Goal: Browse casually

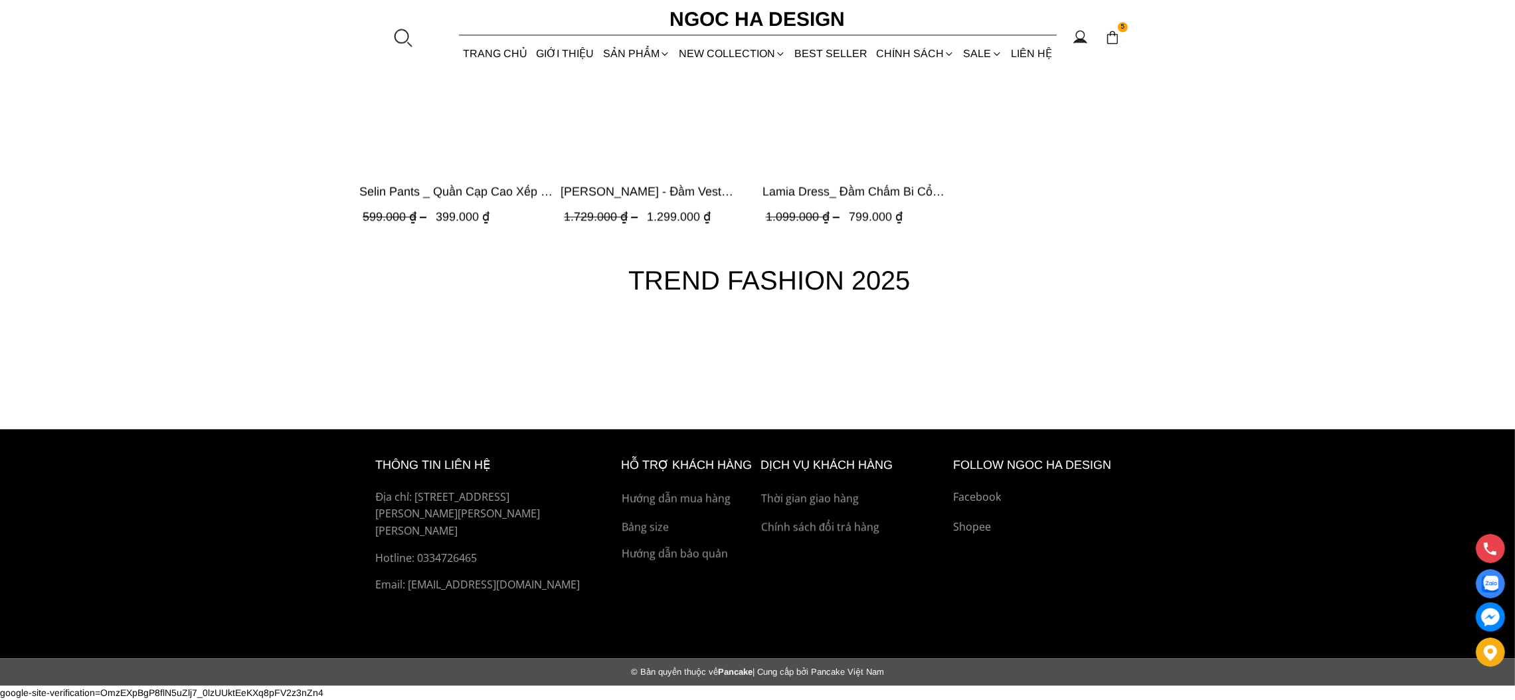
scroll to position [5899, 0]
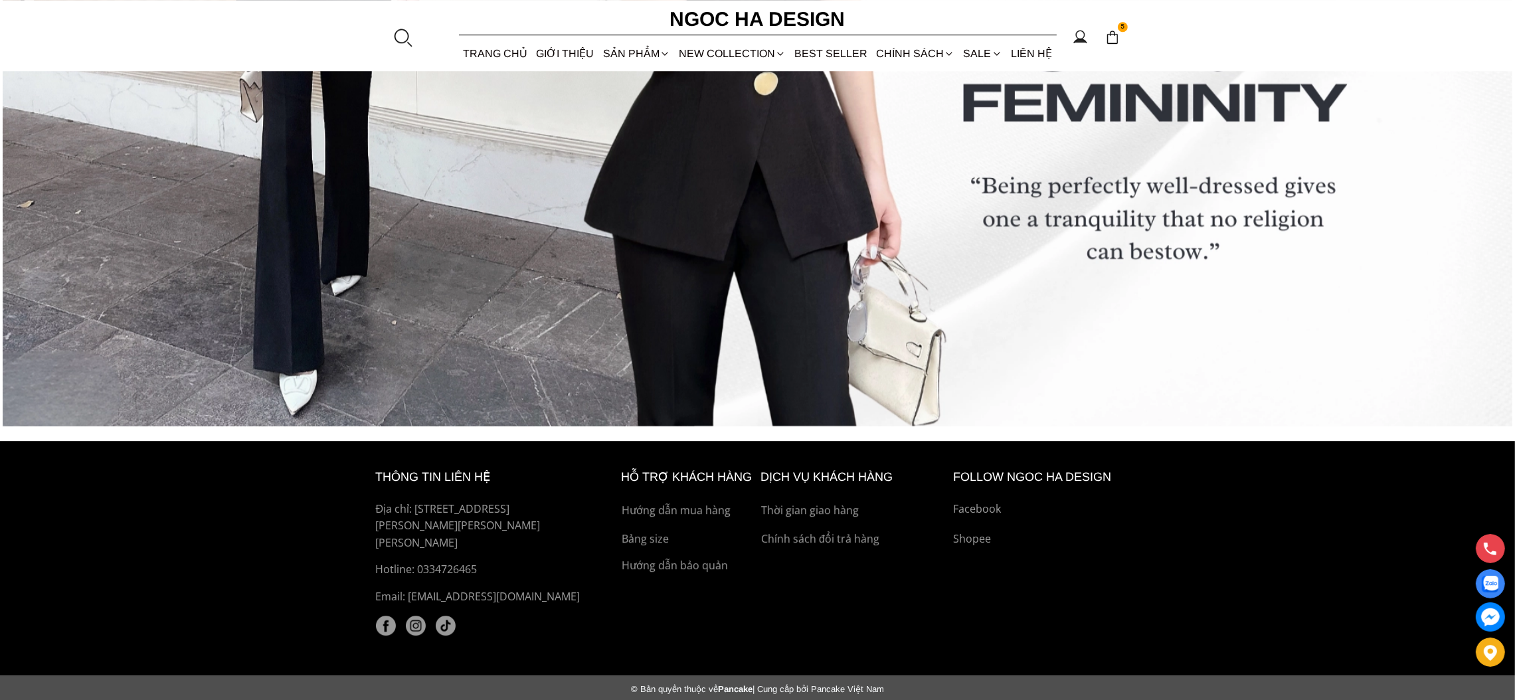
click at [381, 616] on img at bounding box center [386, 626] width 20 height 20
